Goal: Task Accomplishment & Management: Use online tool/utility

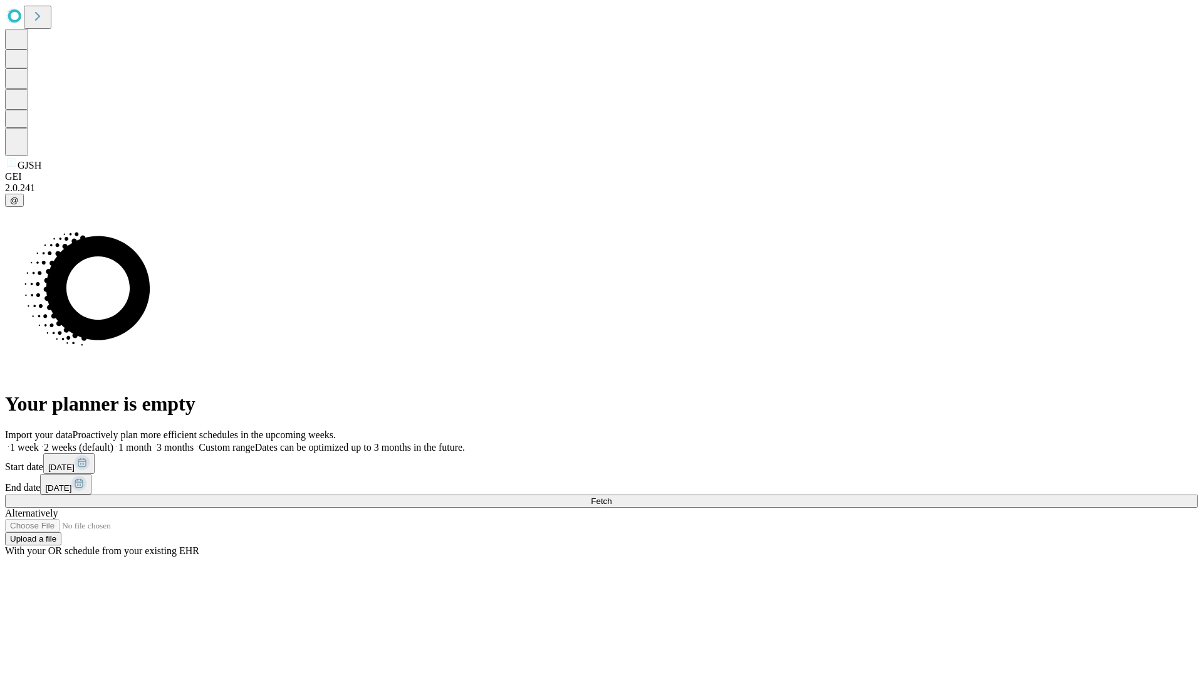
click at [612, 496] on span "Fetch" at bounding box center [601, 500] width 21 height 9
